Goal: Information Seeking & Learning: Learn about a topic

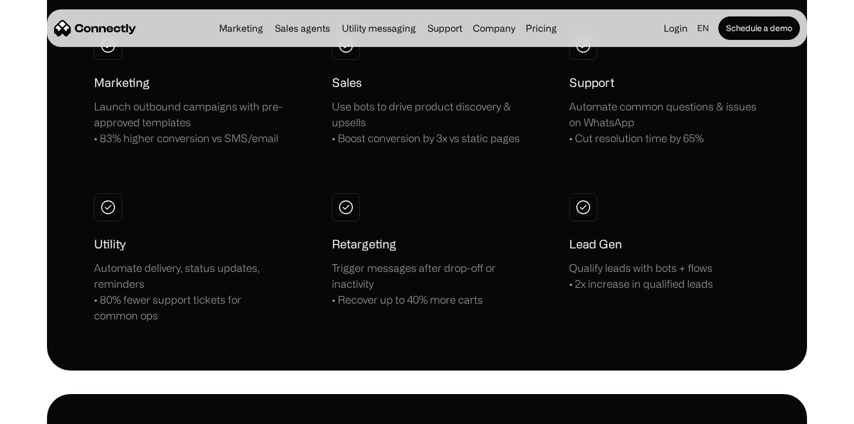
scroll to position [913, 0]
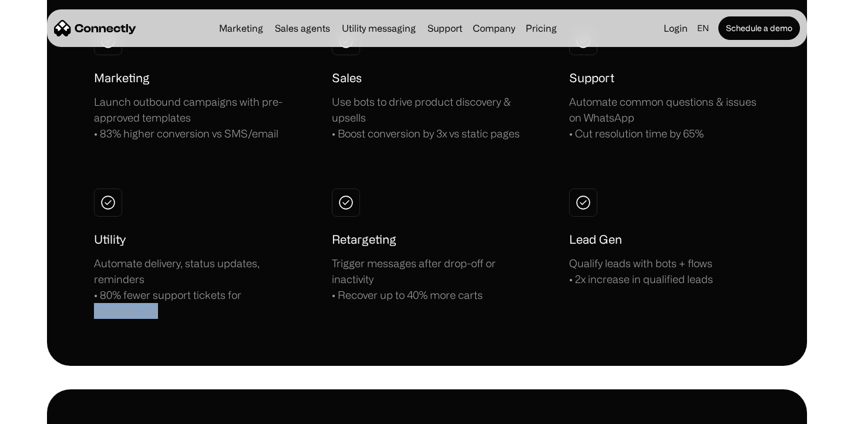
drag, startPoint x: 285, startPoint y: 300, endPoint x: 155, endPoint y: 322, distance: 132.3
click at [188, 307] on div "Automate delivery, status updates, reminders • 80% fewer support tickets for co…" at bounding box center [189, 287] width 191 height 63
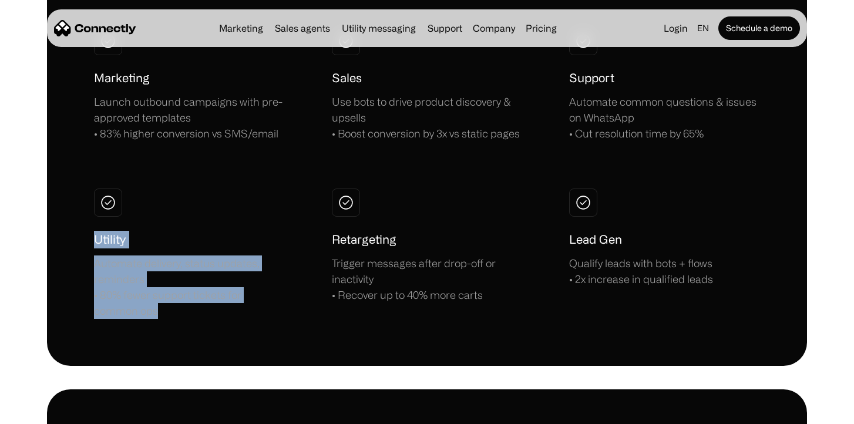
drag, startPoint x: 188, startPoint y: 307, endPoint x: 84, endPoint y: 240, distance: 123.7
click at [249, 237] on div "Utility Automate delivery, status updates, reminders • 80% fewer support ticket…" at bounding box center [189, 275] width 191 height 88
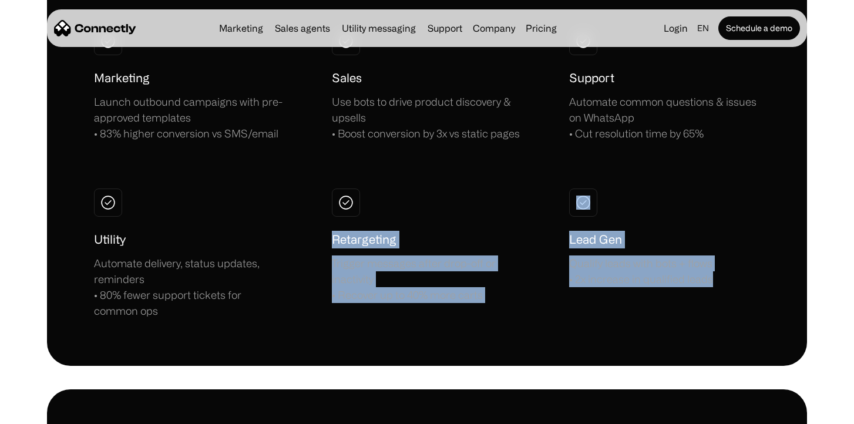
drag, startPoint x: 327, startPoint y: 234, endPoint x: 546, endPoint y: 338, distance: 242.6
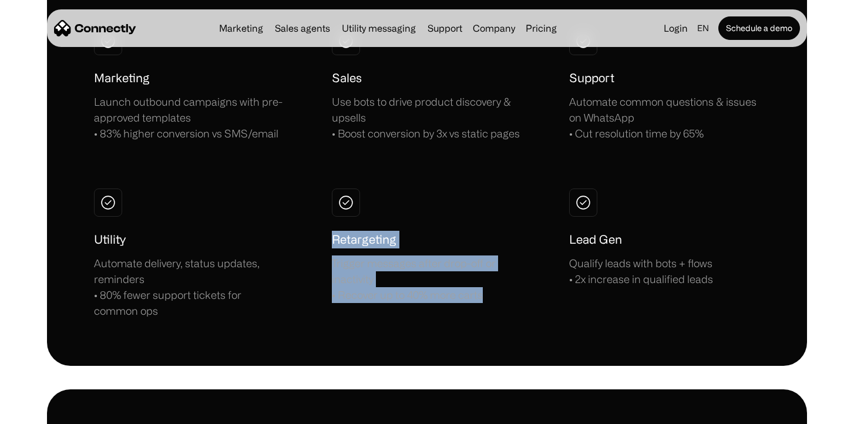
drag, startPoint x: 495, startPoint y: 297, endPoint x: 315, endPoint y: 243, distance: 188.3
click at [314, 243] on div "Marketing Launch outbound campaigns with pre-approved templates • 83% higher co…" at bounding box center [427, 173] width 666 height 292
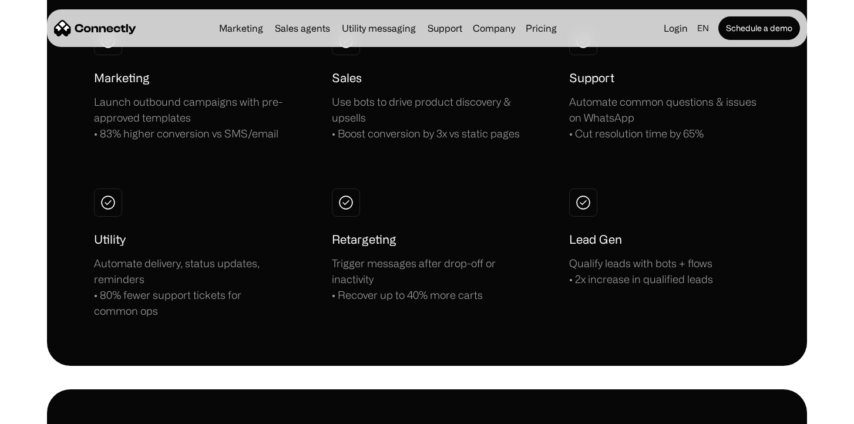
click at [303, 269] on div "Marketing Launch outbound campaigns with pre-approved templates • 83% higher co…" at bounding box center [427, 173] width 666 height 292
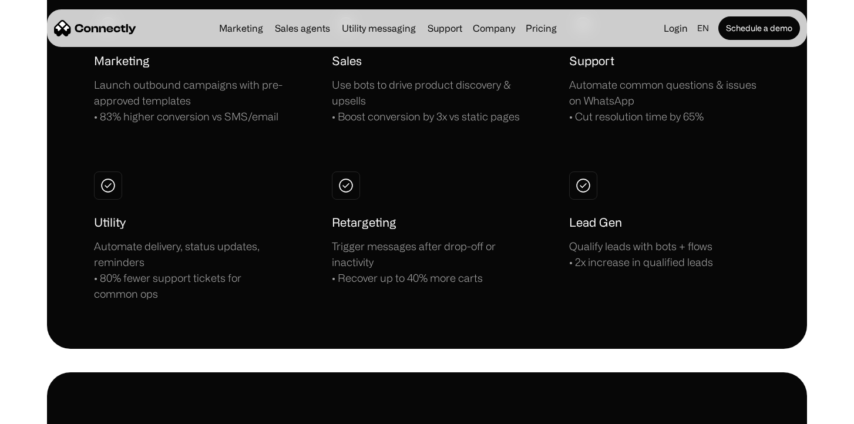
scroll to position [933, 0]
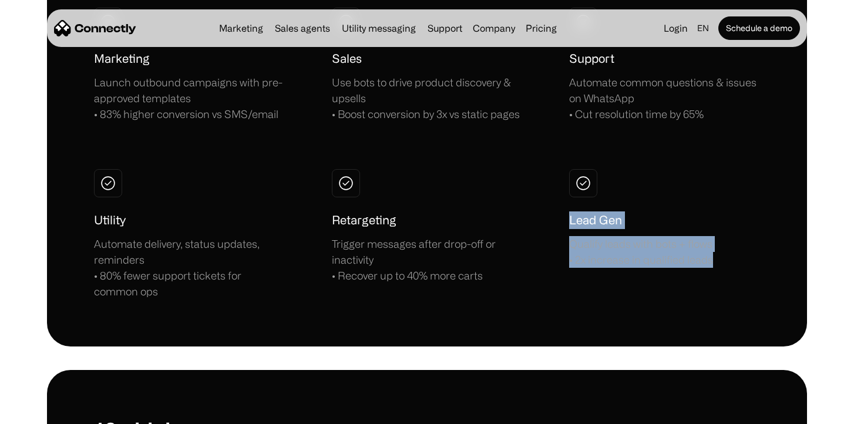
drag, startPoint x: 749, startPoint y: 256, endPoint x: 558, endPoint y: 212, distance: 196.1
click at [557, 212] on div "Marketing Launch outbound campaigns with pre-approved templates • 83% higher co…" at bounding box center [427, 154] width 666 height 292
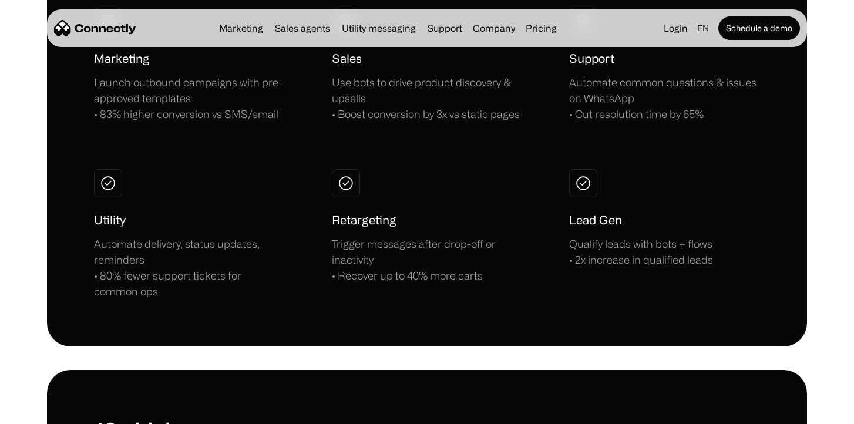
click at [517, 212] on div "Retargeting Trigger messages after drop-off or inactivity • Recover up to 40% m…" at bounding box center [427, 248] width 191 height 72
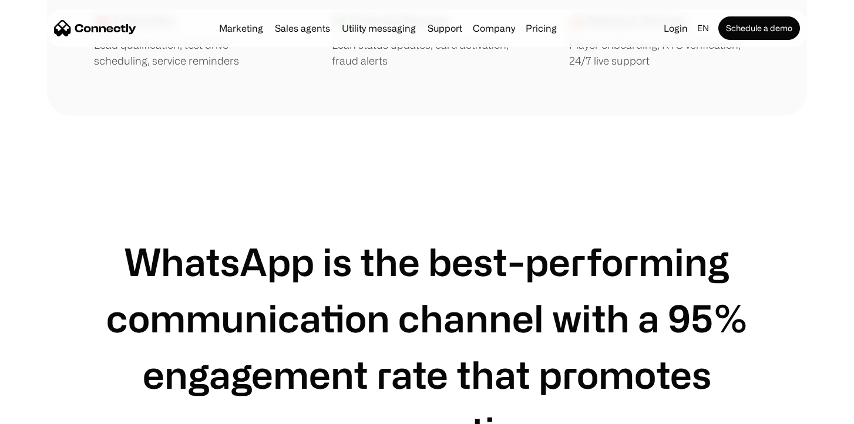
scroll to position [1854, 0]
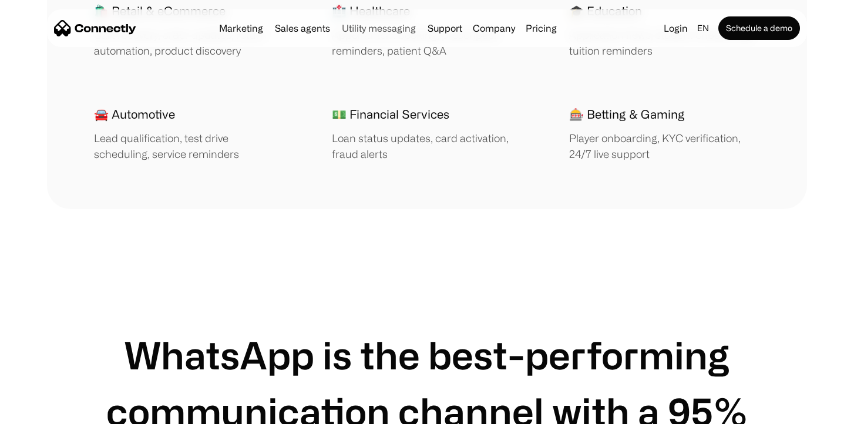
click at [369, 32] on link "Utility messaging" at bounding box center [378, 28] width 83 height 9
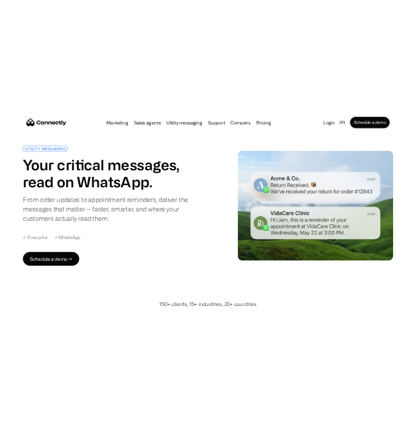
scroll to position [19, 0]
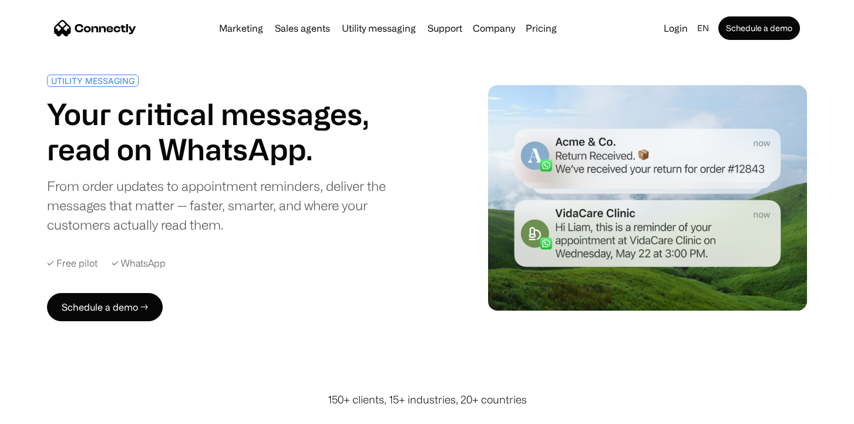
drag, startPoint x: 145, startPoint y: 174, endPoint x: 157, endPoint y: 202, distance: 31.0
click at [147, 176] on div "UTILITY MESSAGING Your critical messages, read on WhatsApp. From order updates …" at bounding box center [234, 155] width 375 height 160
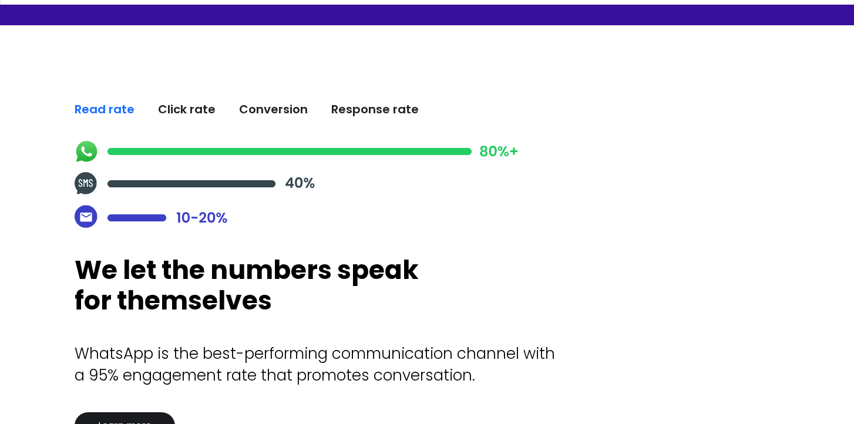
scroll to position [439, 0]
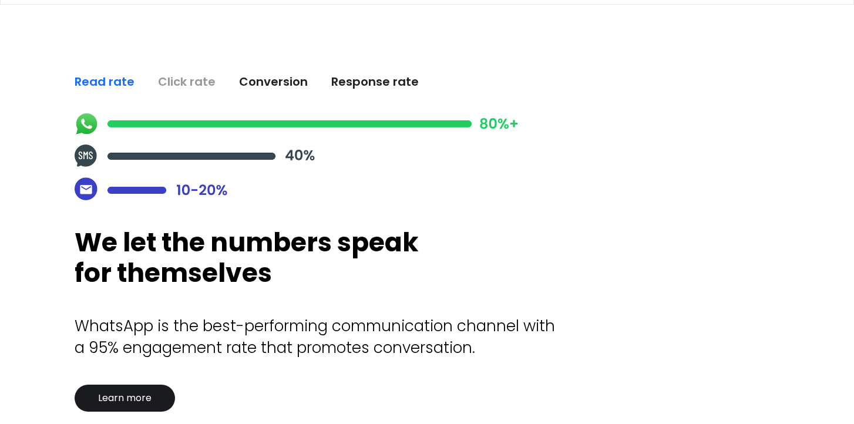
click at [185, 81] on div "Click rate" at bounding box center [187, 81] width 58 height 16
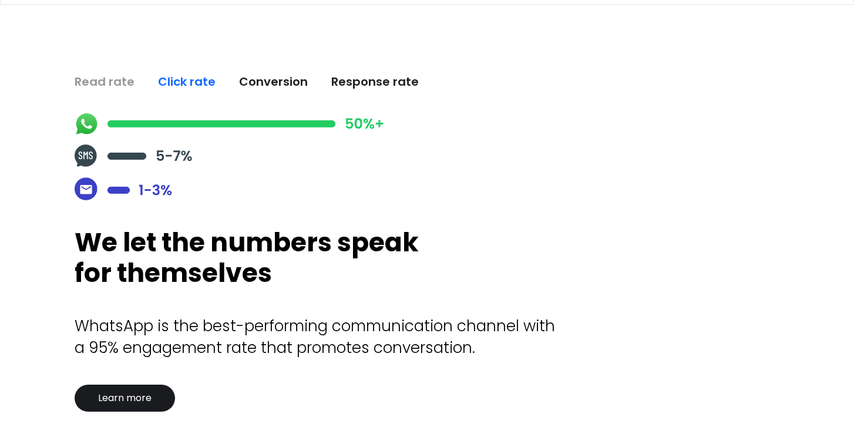
click at [103, 76] on div "Read rate" at bounding box center [105, 81] width 60 height 16
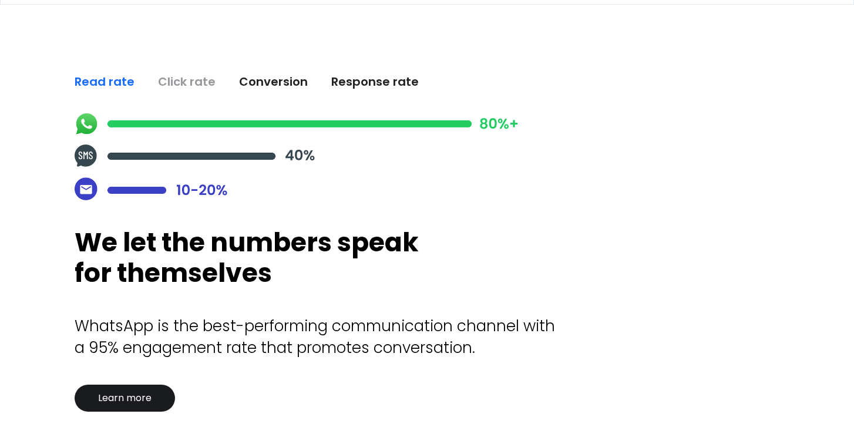
click at [180, 76] on div "Click rate" at bounding box center [187, 81] width 58 height 16
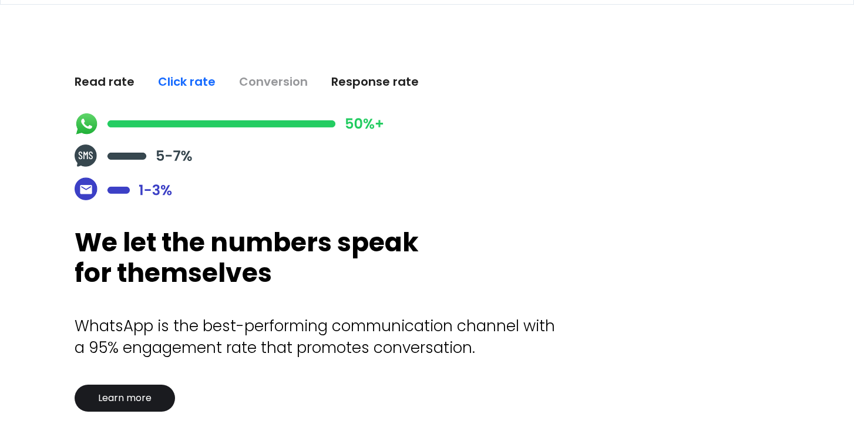
click at [273, 80] on div "Conversion" at bounding box center [273, 81] width 69 height 16
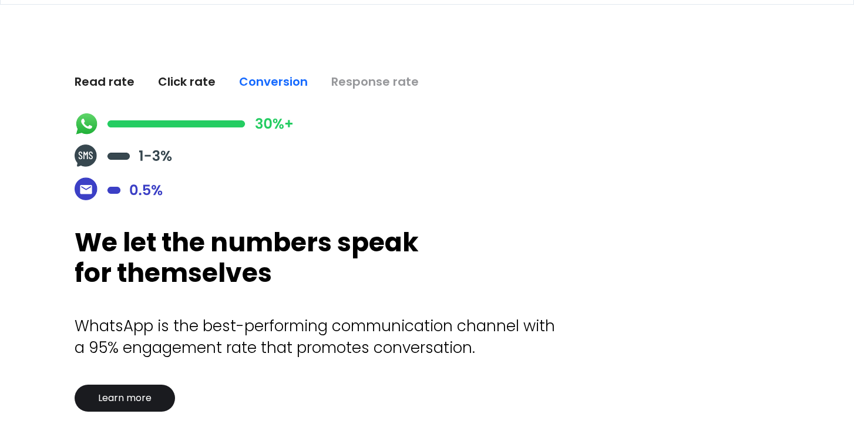
click at [395, 79] on div "Response rate" at bounding box center [375, 81] width 88 height 16
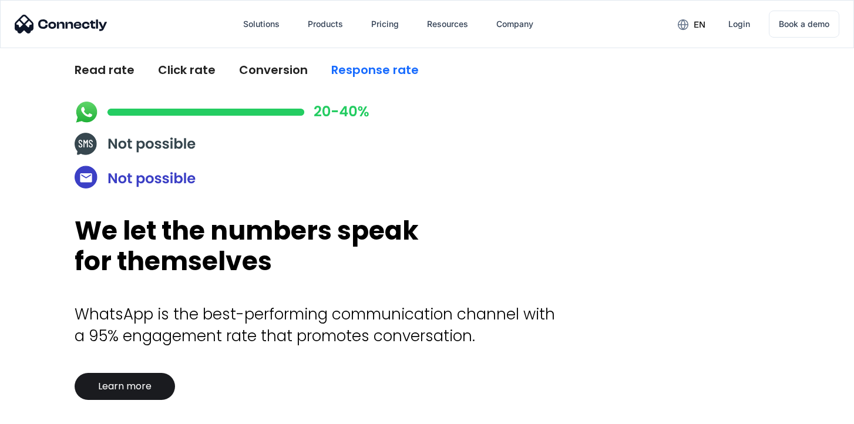
scroll to position [0, 0]
